Goal: Task Accomplishment & Management: Use online tool/utility

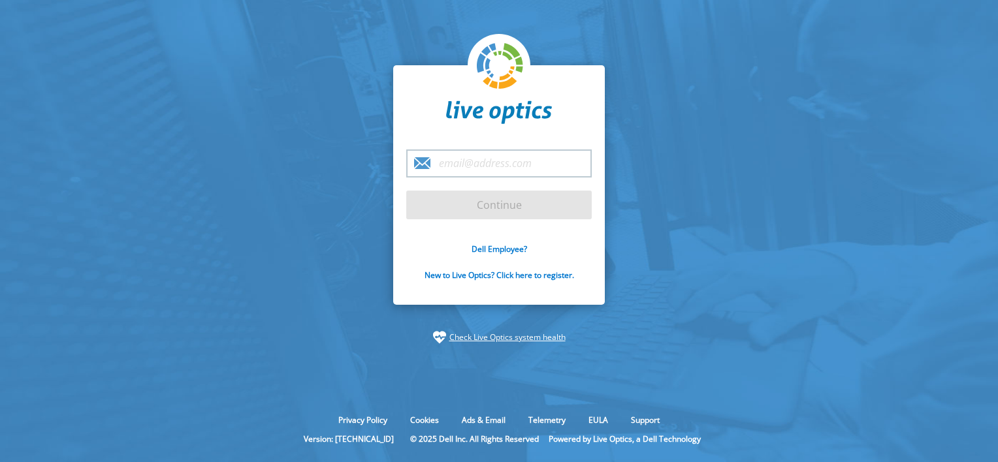
click at [473, 168] on input "email" at bounding box center [498, 163] width 185 height 28
type input "[EMAIL_ADDRESS][DOMAIN_NAME]"
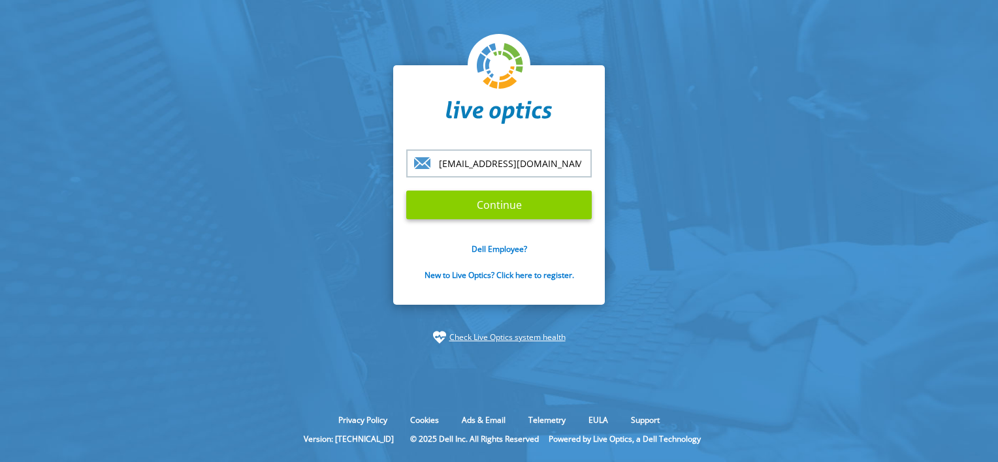
click at [529, 211] on input "Continue" at bounding box center [498, 205] width 185 height 29
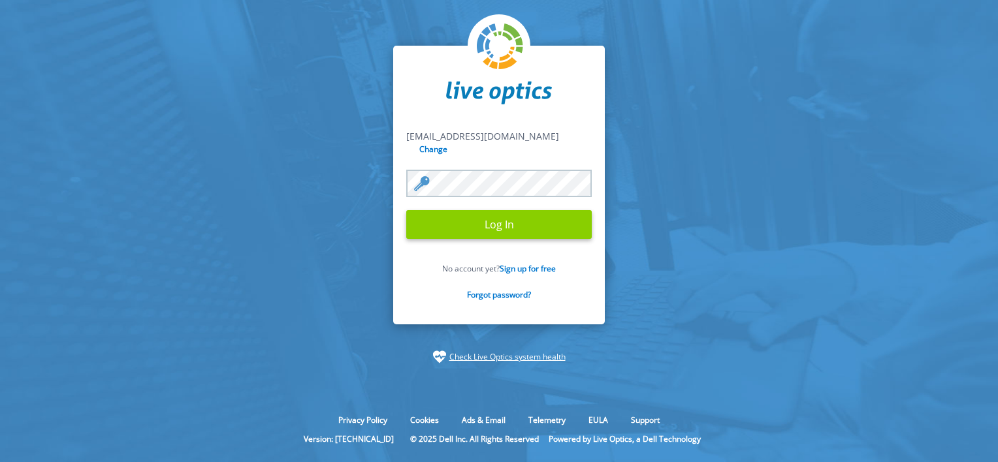
click at [499, 219] on input "Log In" at bounding box center [498, 224] width 185 height 29
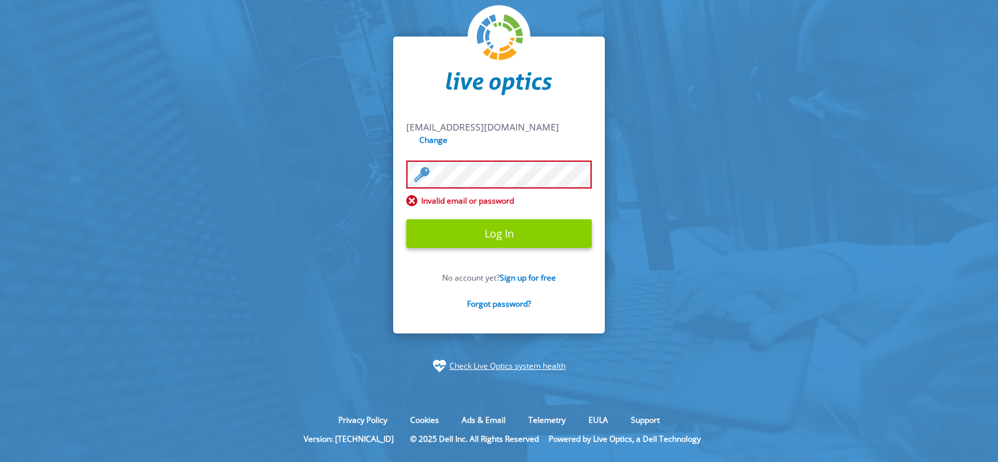
click at [506, 227] on input "Log In" at bounding box center [498, 233] width 185 height 29
click at [488, 298] on link "Forgot password?" at bounding box center [499, 303] width 64 height 11
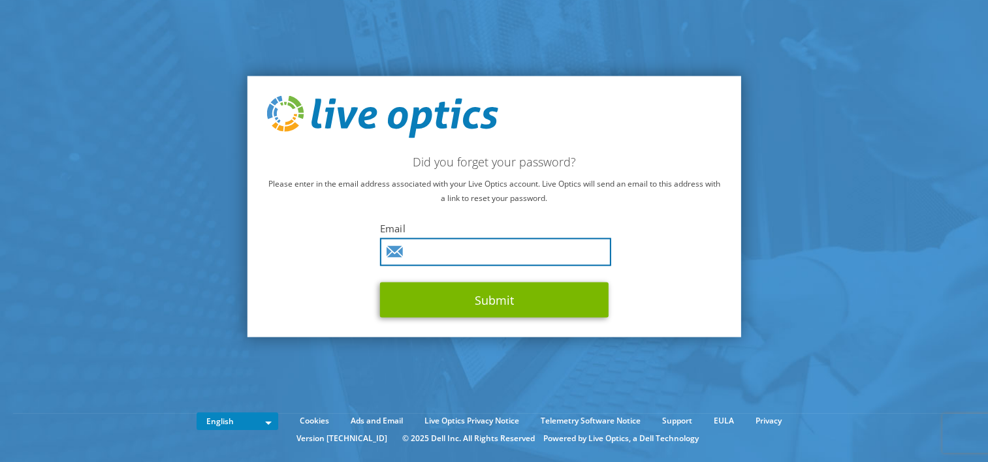
click at [441, 247] on input "text" at bounding box center [495, 252] width 231 height 28
type input "billsnel@cdw.com"
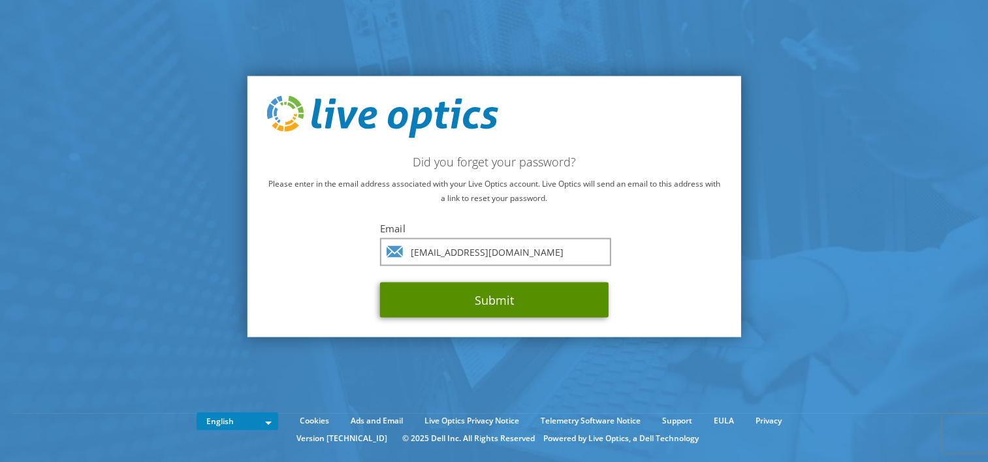
click at [477, 300] on button "Submit" at bounding box center [494, 300] width 228 height 35
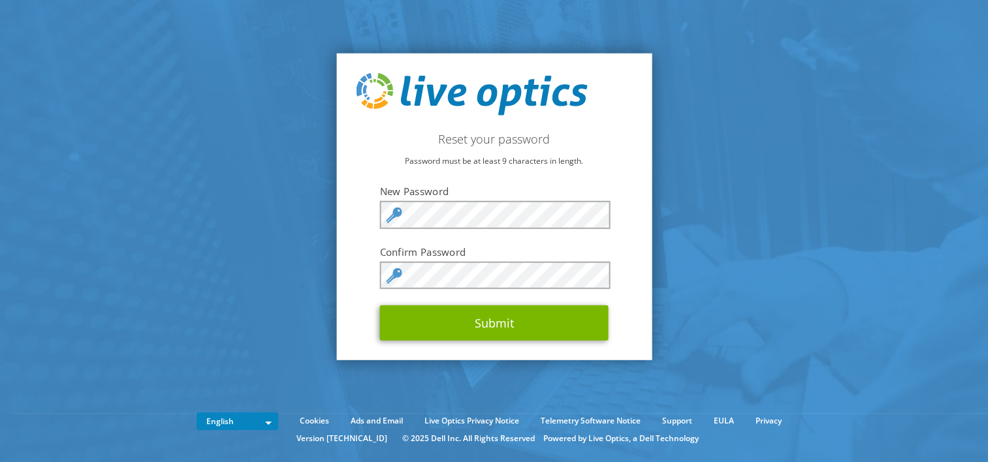
click at [645, 255] on div "Reset your password Password must be at least 9 characters in length. New Passw…" at bounding box center [493, 206] width 315 height 307
click at [622, 233] on div "Reset your password Password must be at least 9 characters in length. New Passw…" at bounding box center [493, 206] width 315 height 307
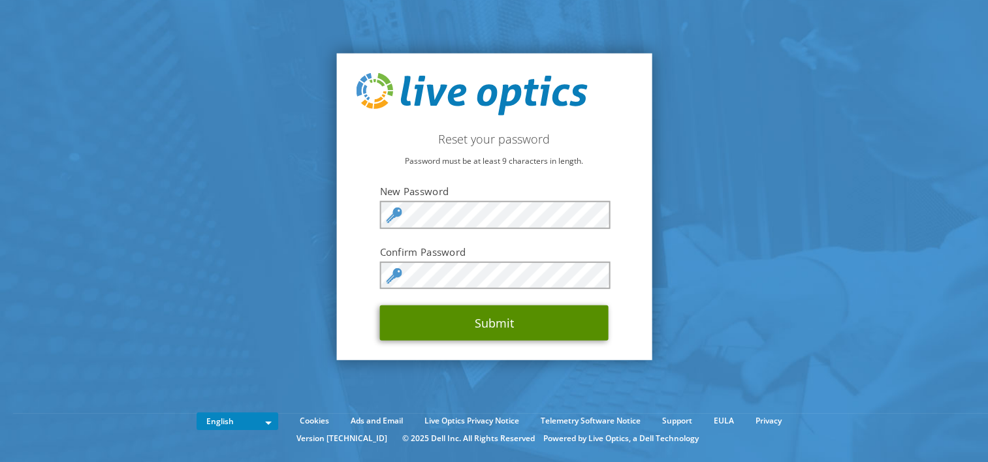
click at [503, 322] on button "Submit" at bounding box center [494, 323] width 228 height 35
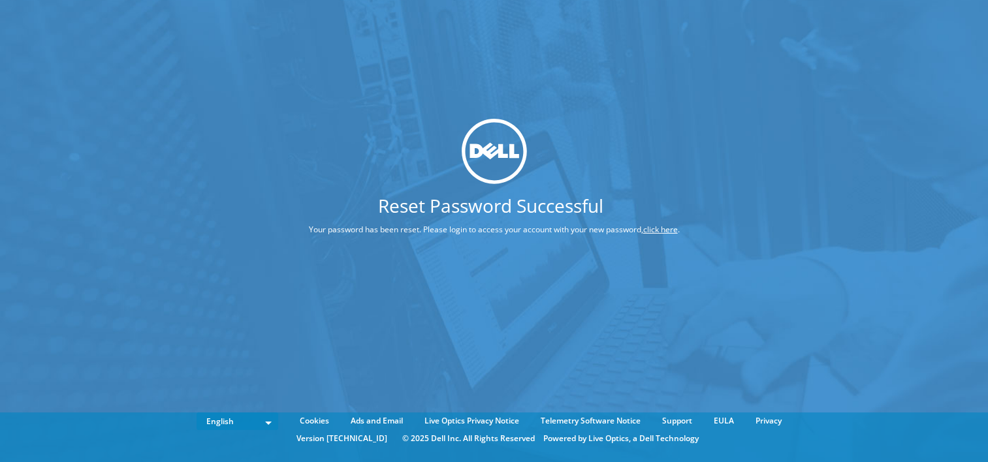
click at [661, 232] on link "click here" at bounding box center [660, 229] width 35 height 11
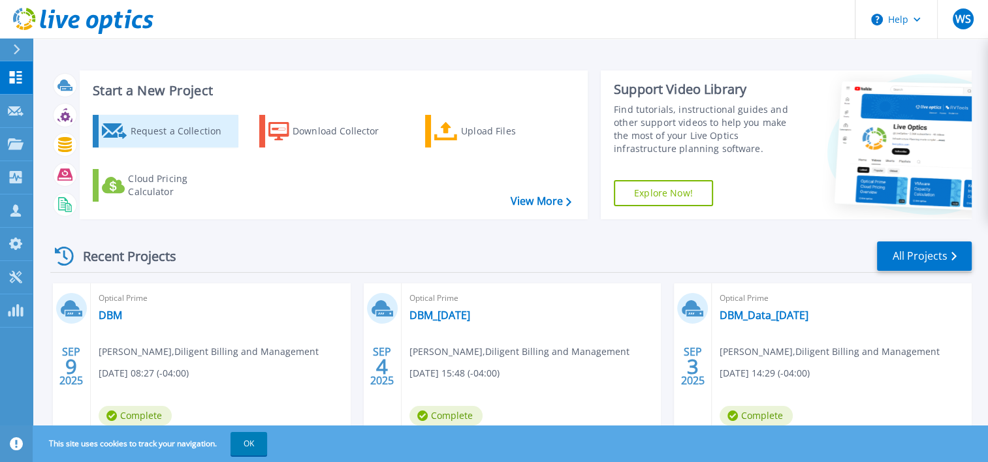
click at [163, 127] on div "Request a Collection" at bounding box center [182, 131] width 104 height 26
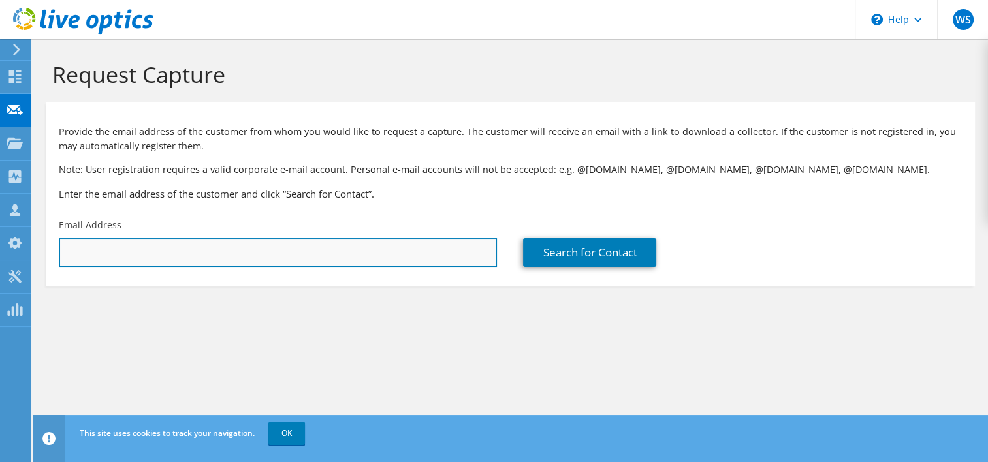
click at [131, 249] on input "text" at bounding box center [278, 252] width 438 height 29
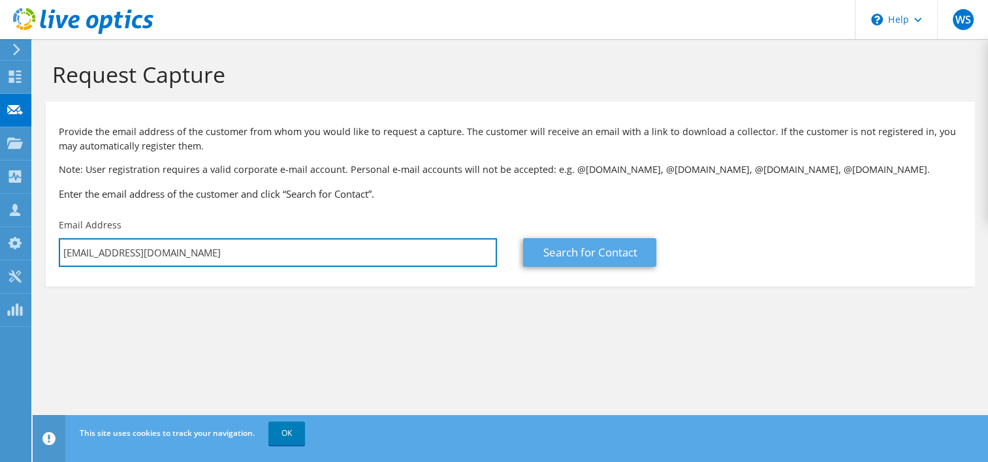
type input "jleever@ghjadvisors.com"
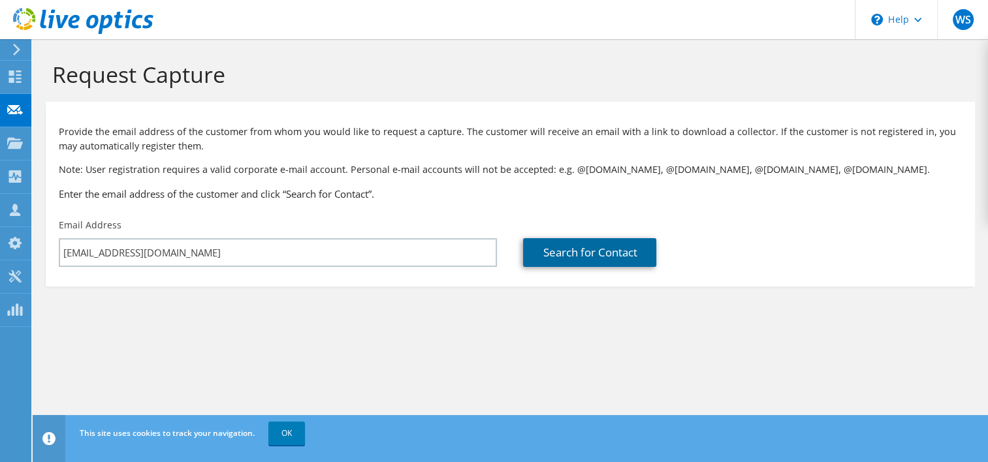
click at [611, 253] on link "Search for Contact" at bounding box center [589, 252] width 133 height 29
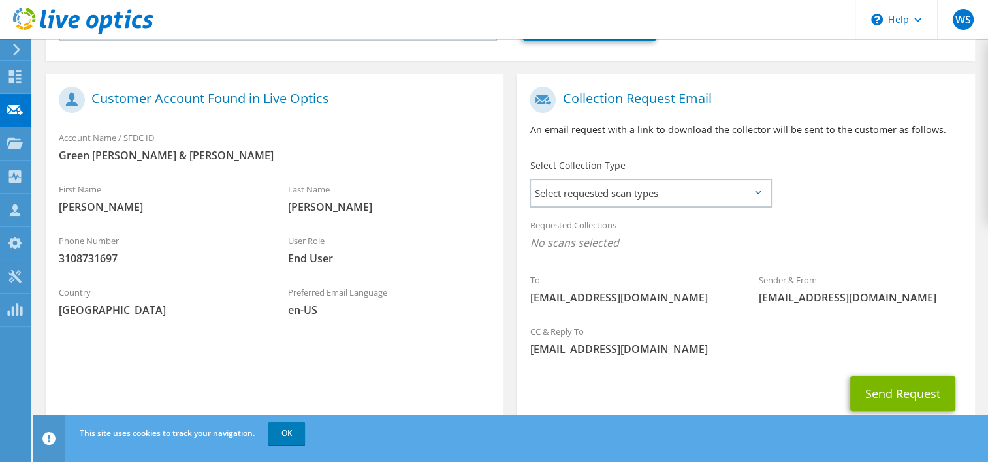
scroll to position [261, 0]
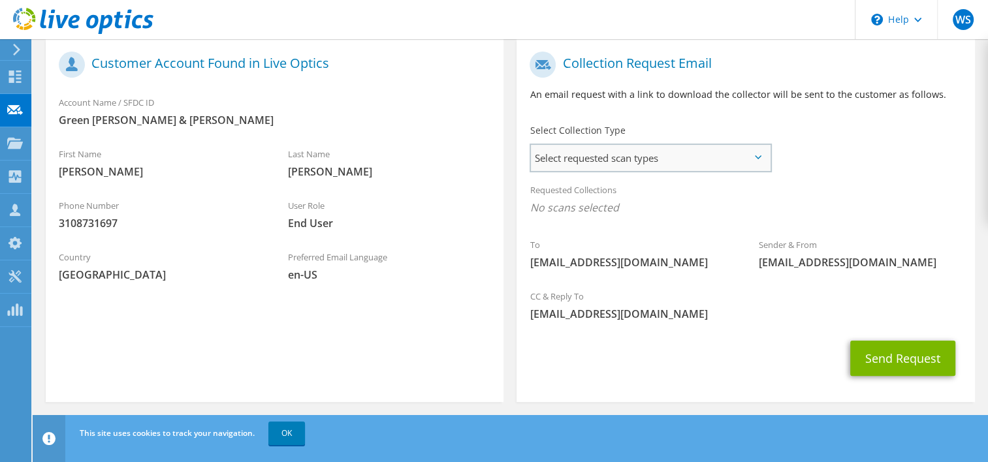
click at [674, 159] on span "Select requested scan types" at bounding box center [650, 158] width 238 height 26
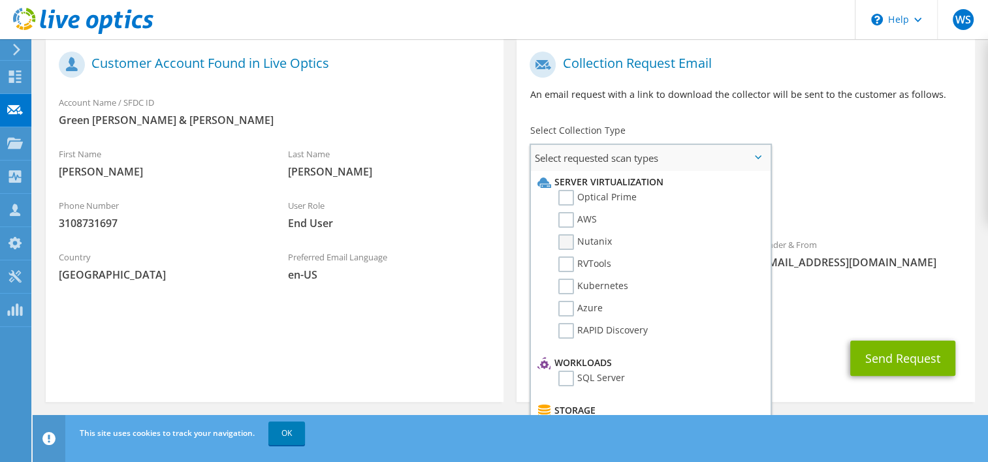
click at [567, 238] on label "Nutanix" at bounding box center [585, 242] width 54 height 16
click at [0, 0] on input "Nutanix" at bounding box center [0, 0] width 0 height 0
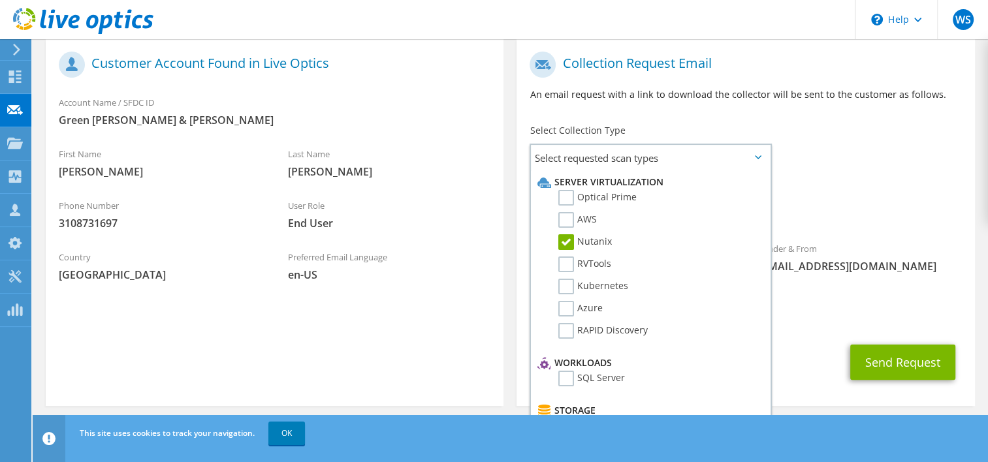
click at [922, 268] on span "[EMAIL_ADDRESS][DOMAIN_NAME]" at bounding box center [860, 266] width 203 height 14
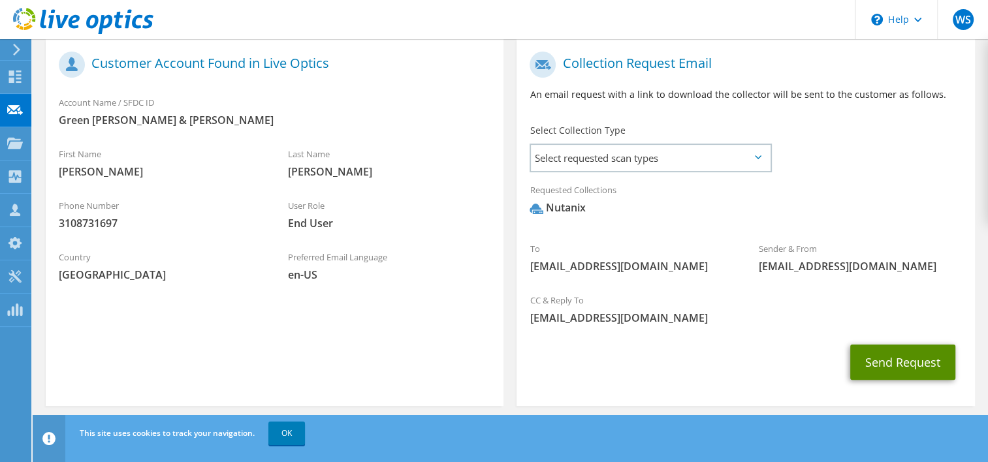
click at [907, 364] on button "Send Request" at bounding box center [902, 362] width 105 height 35
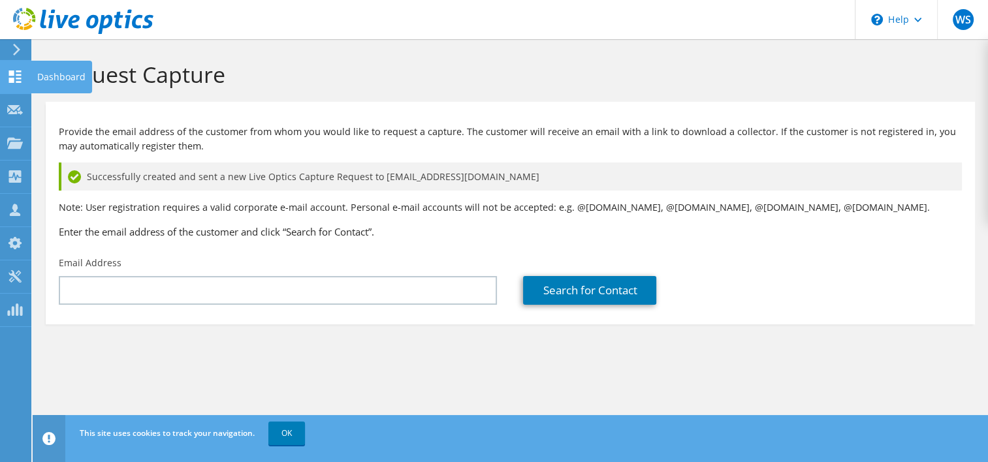
click at [16, 75] on icon at bounding box center [15, 77] width 16 height 12
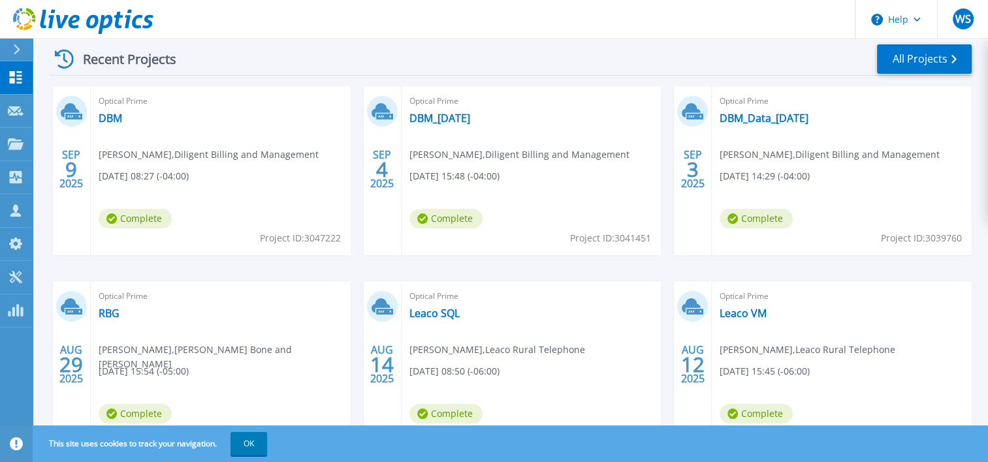
scroll to position [65, 0]
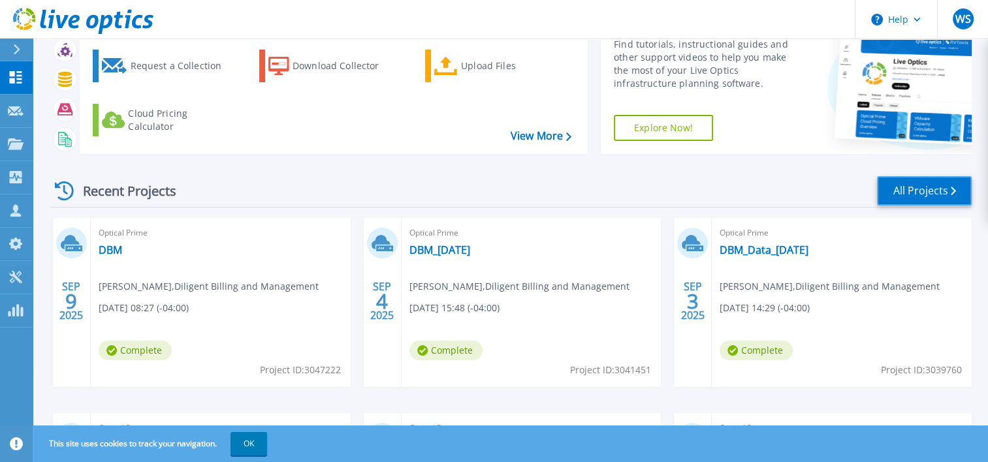
click at [927, 194] on link "All Projects" at bounding box center [924, 190] width 95 height 29
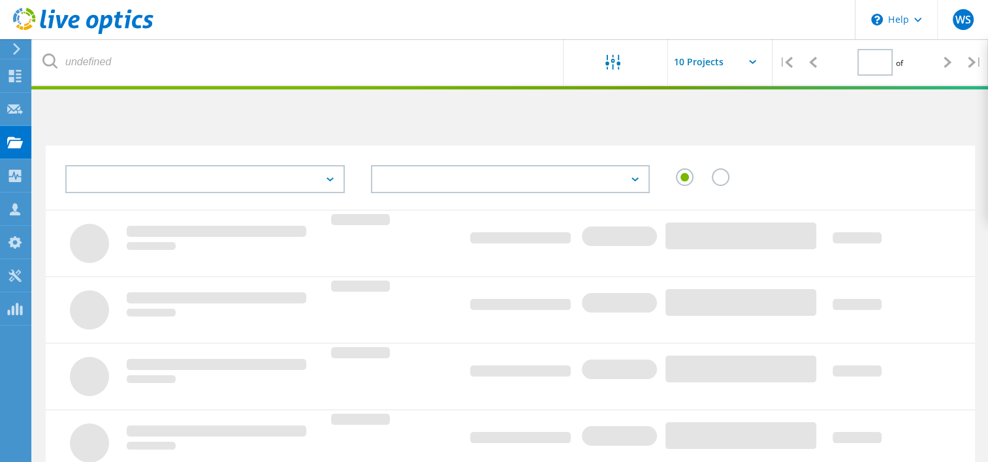
type input "1"
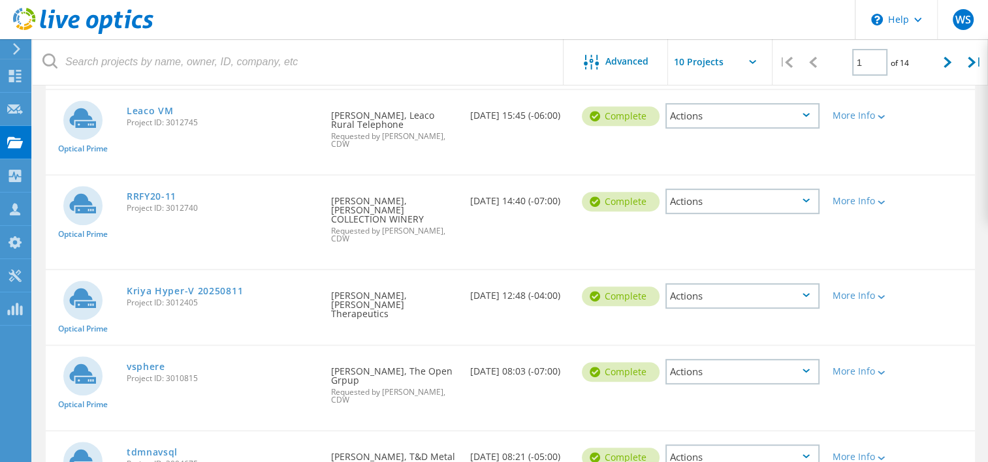
scroll to position [653, 0]
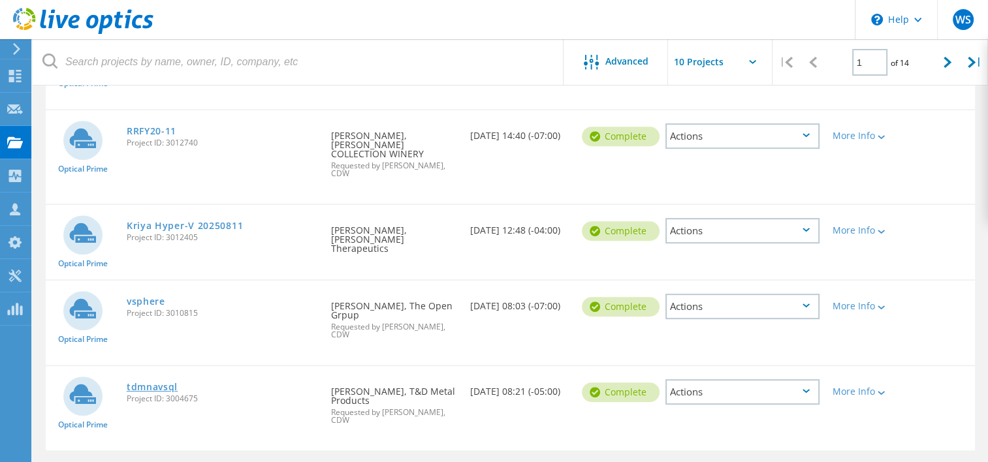
click at [144, 383] on link "tdmnavsql" at bounding box center [152, 387] width 51 height 9
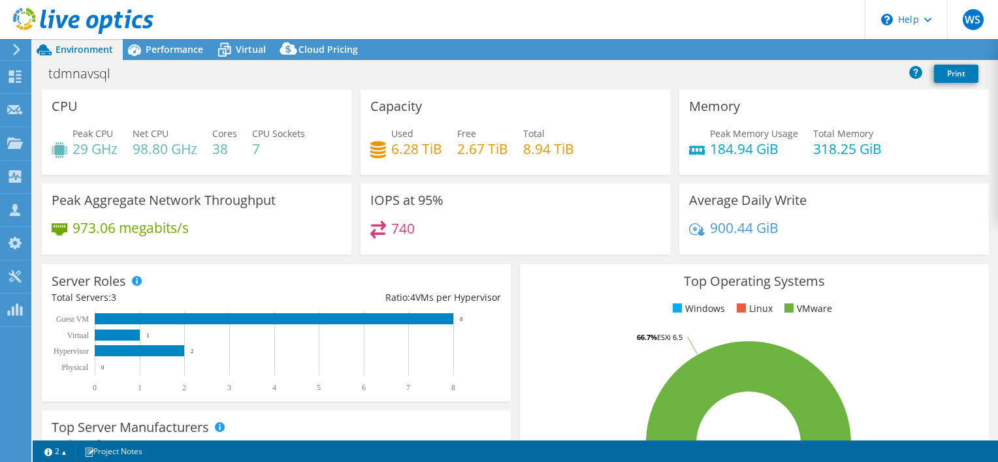
select select "USWest"
